Goal: Information Seeking & Learning: Check status

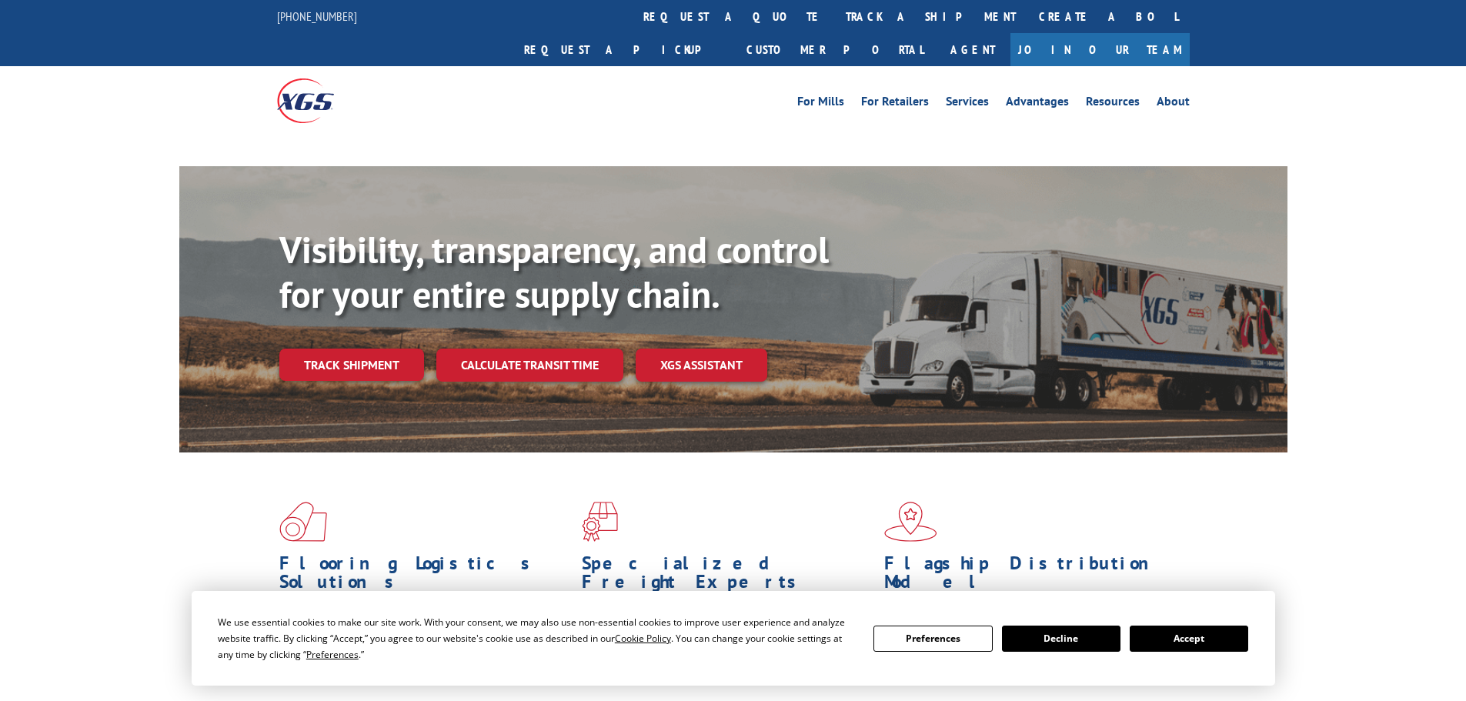
click at [1192, 644] on button "Accept" at bounding box center [1188, 638] width 118 height 26
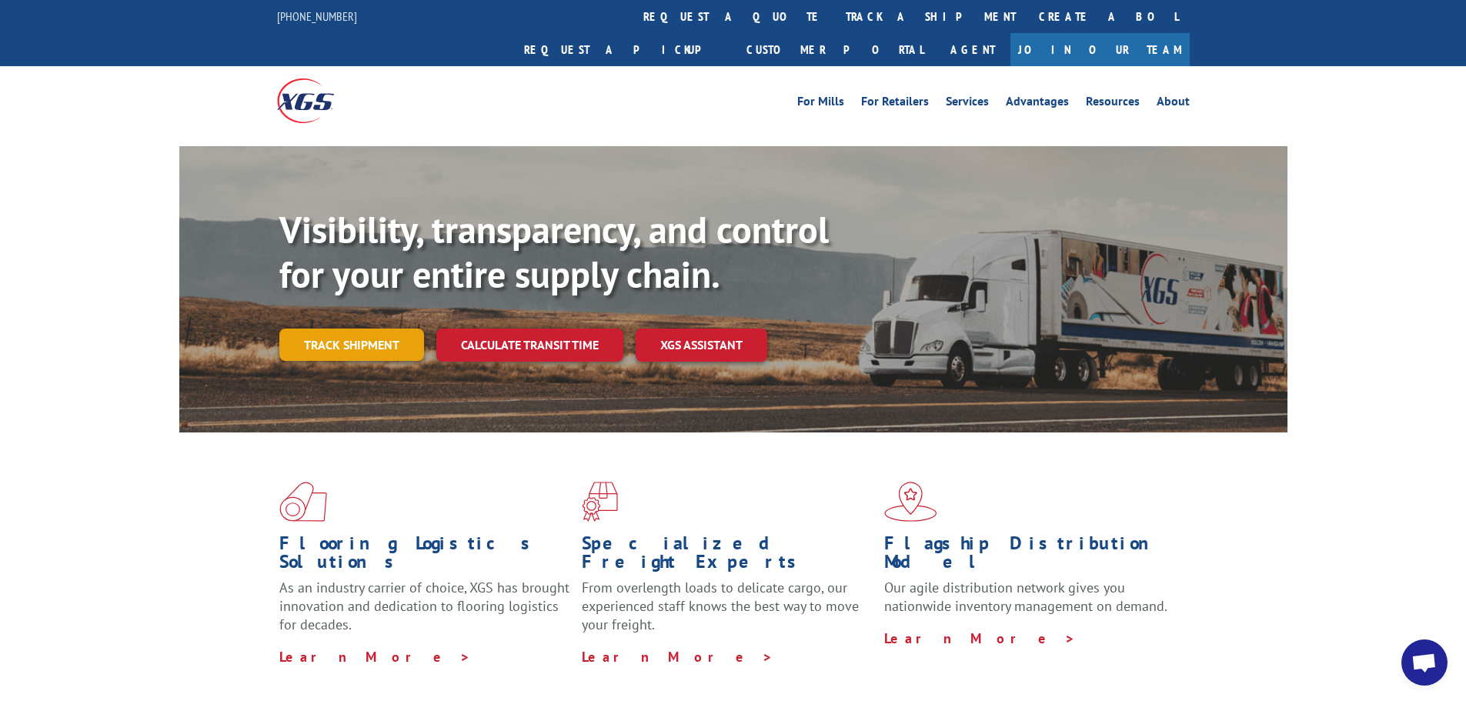
click at [373, 328] on link "Track shipment" at bounding box center [351, 344] width 145 height 32
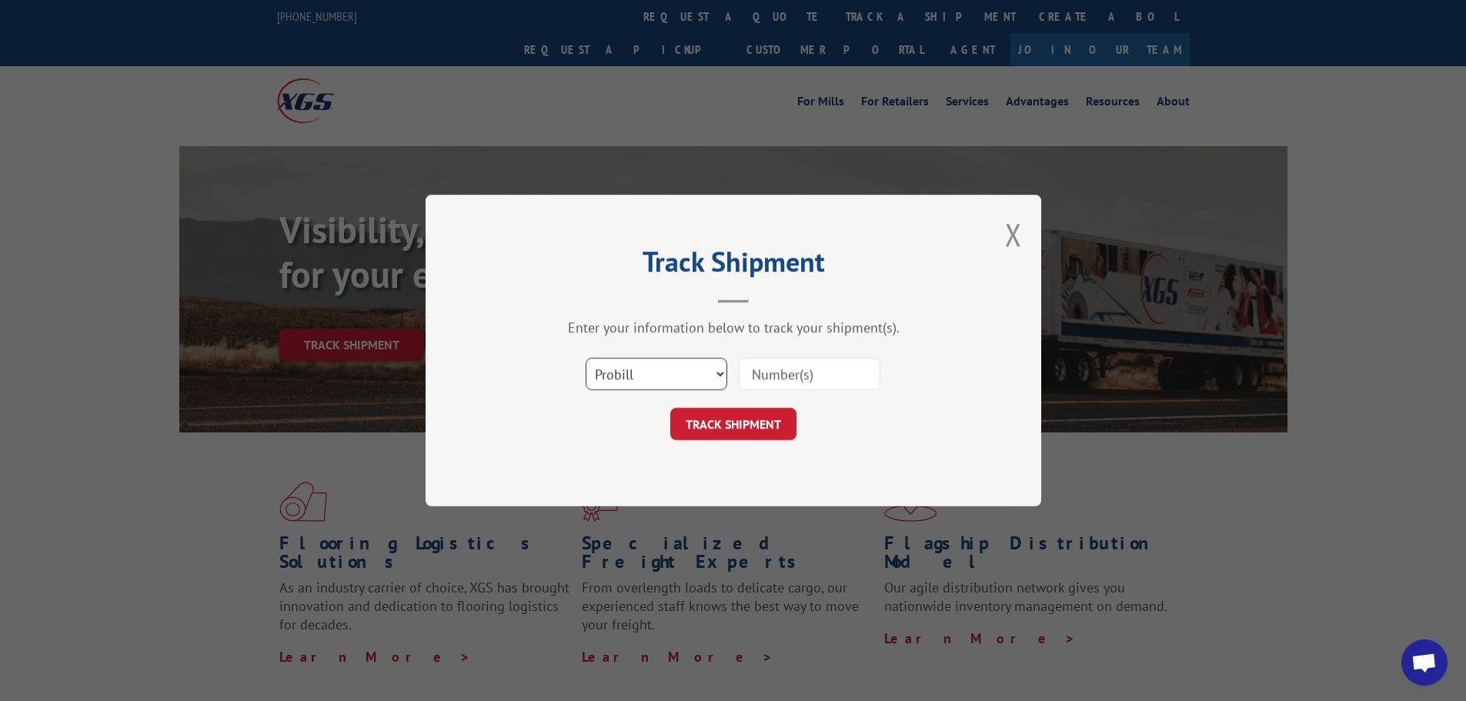
click at [662, 370] on select "Select category... Probill BOL PO" at bounding box center [656, 374] width 142 height 32
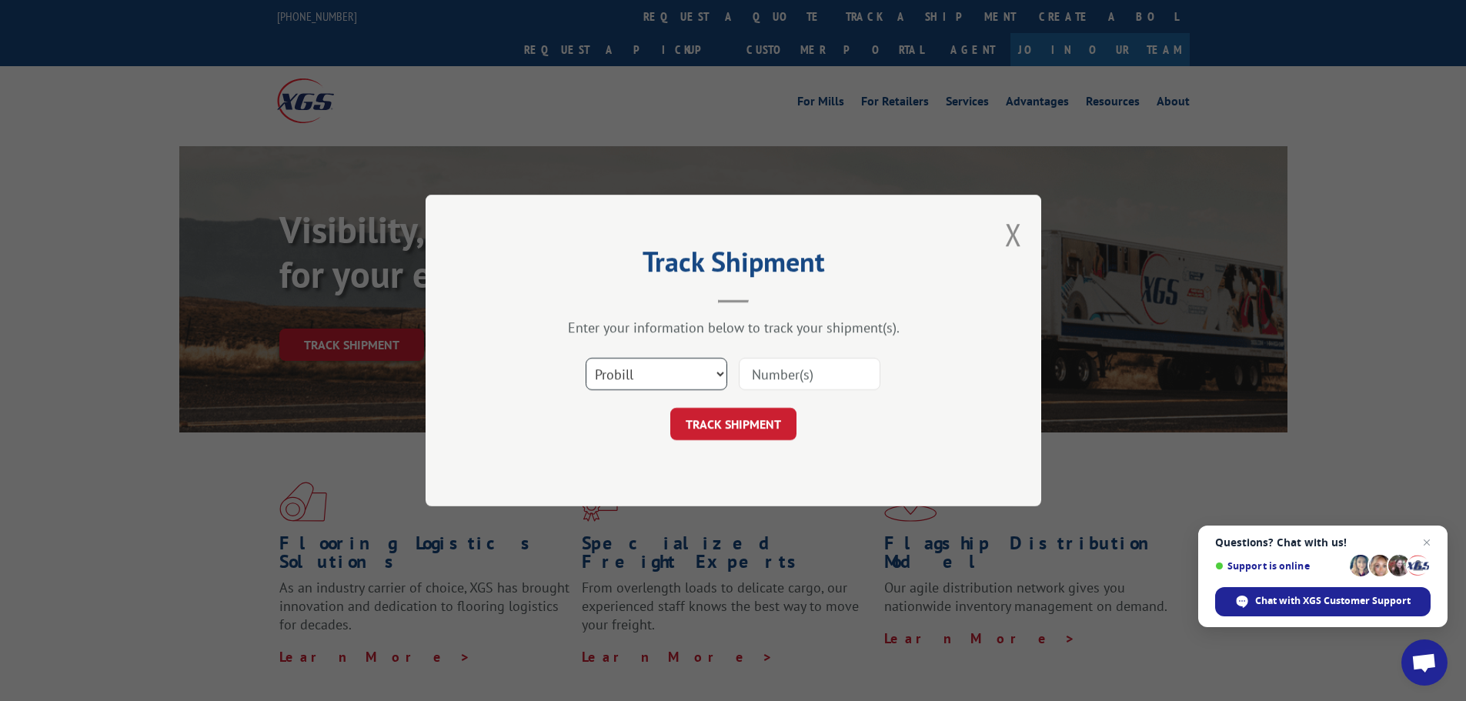
select select "po"
click at [585, 358] on select "Select category... Probill BOL PO" at bounding box center [656, 374] width 142 height 32
click at [775, 368] on input at bounding box center [810, 374] width 142 height 32
paste input "35536890"
type input "35536890"
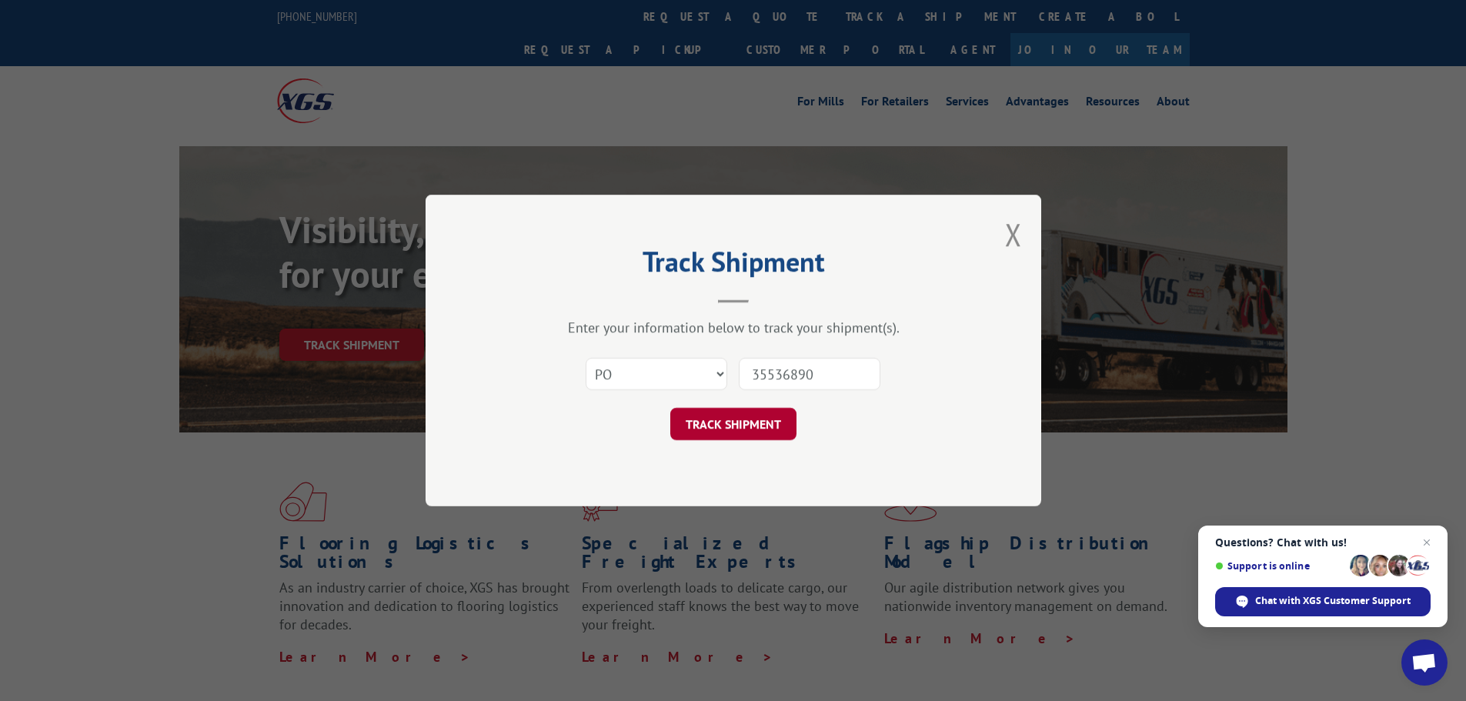
click at [732, 424] on button "TRACK SHIPMENT" at bounding box center [733, 424] width 126 height 32
